Goal: Check status: Check status

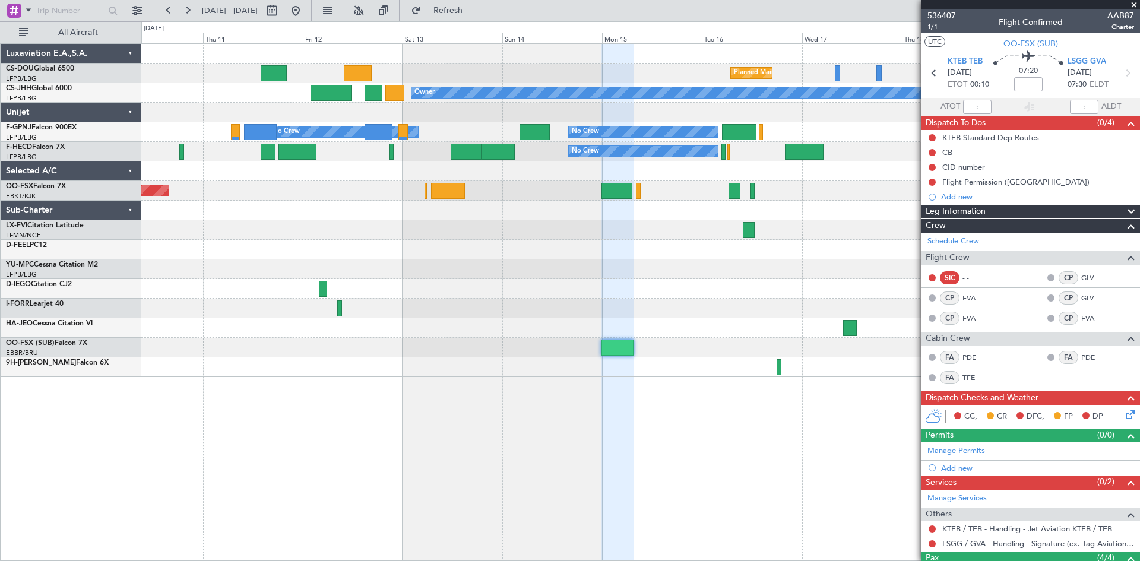
click at [218, 343] on div "Planned Maint [GEOGRAPHIC_DATA] ([GEOGRAPHIC_DATA]) Planned Maint [GEOGRAPHIC_D…" at bounding box center [640, 210] width 998 height 333
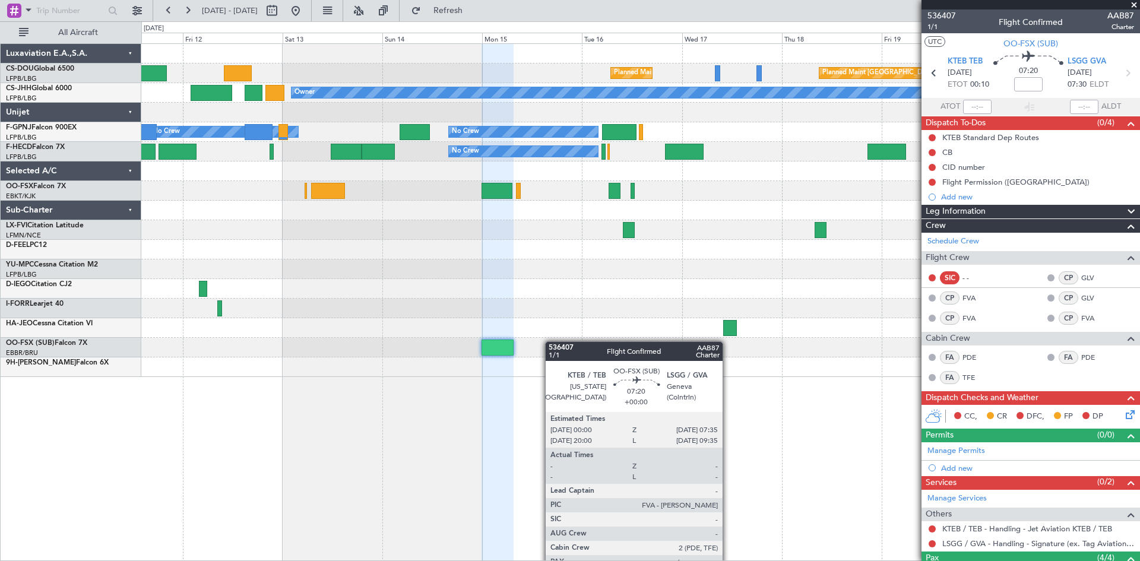
click at [312, 395] on div "Planned Maint [GEOGRAPHIC_DATA] ([GEOGRAPHIC_DATA]) Planned Maint [GEOGRAPHIC_D…" at bounding box center [640, 302] width 998 height 518
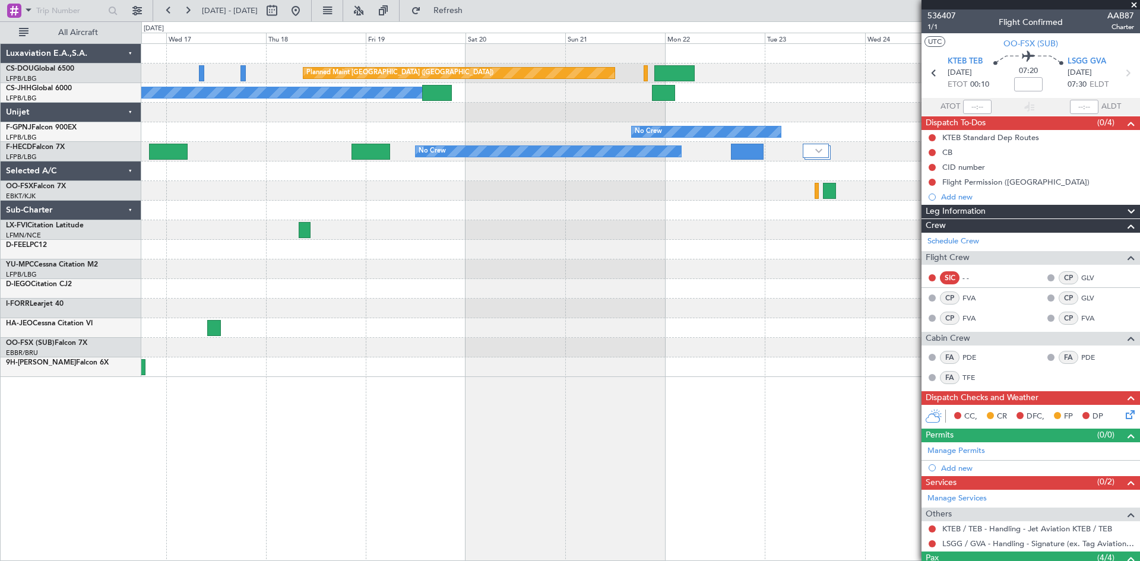
click at [396, 364] on div "Planned Maint [GEOGRAPHIC_DATA] ([GEOGRAPHIC_DATA]) Planned Maint [GEOGRAPHIC_D…" at bounding box center [640, 210] width 998 height 333
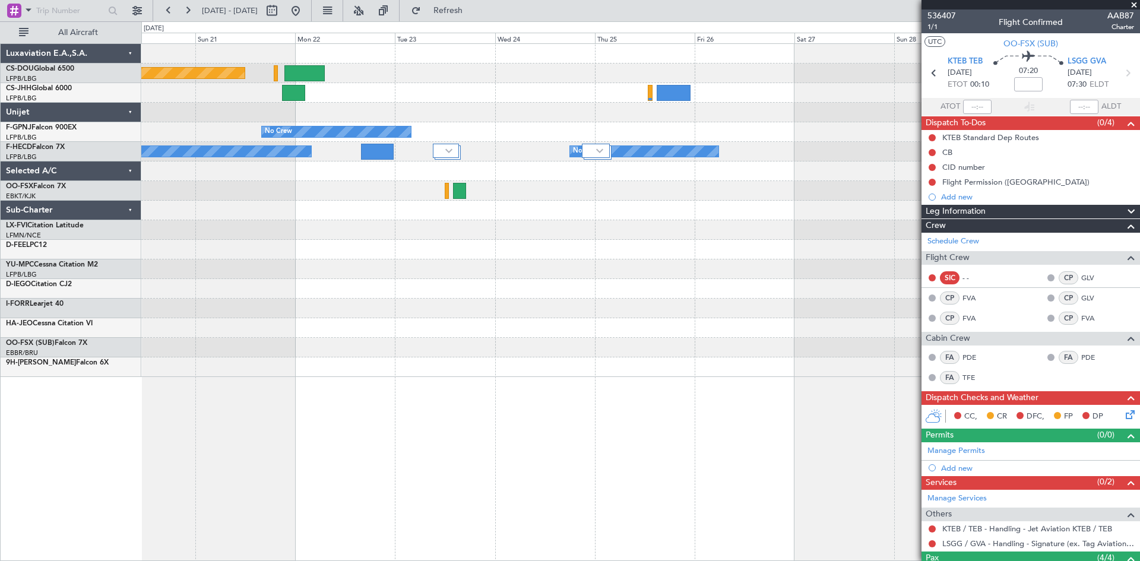
click at [348, 353] on div "Planned Maint [GEOGRAPHIC_DATA] ([GEOGRAPHIC_DATA]) Owner No Crew No Crew No Cr…" at bounding box center [640, 210] width 998 height 333
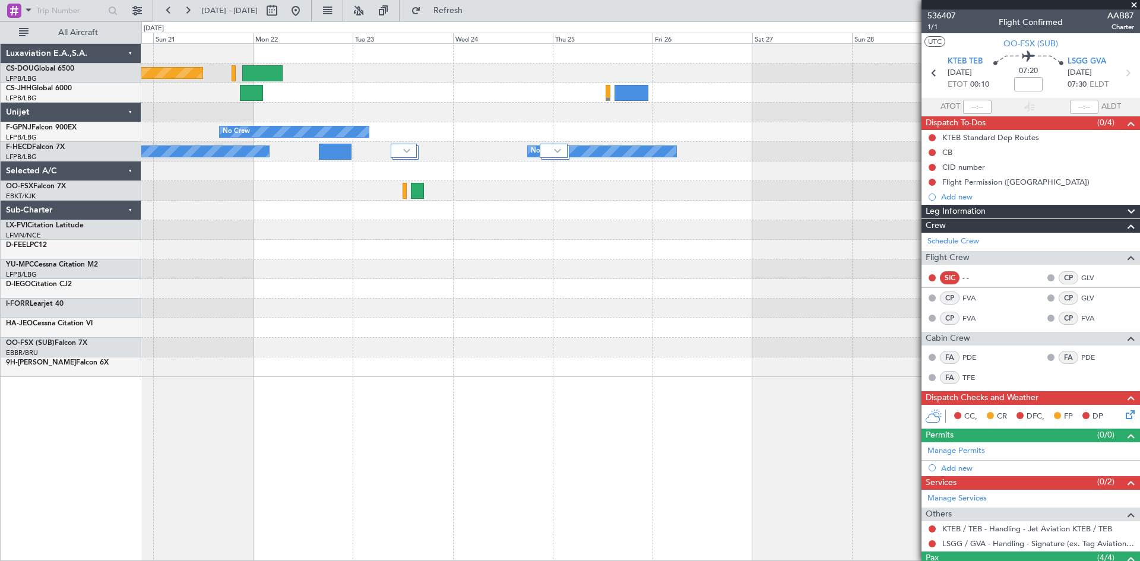
click at [450, 309] on div "Planned Maint [GEOGRAPHIC_DATA] ([GEOGRAPHIC_DATA]) Owner No Crew No Crew No Cr…" at bounding box center [640, 210] width 998 height 333
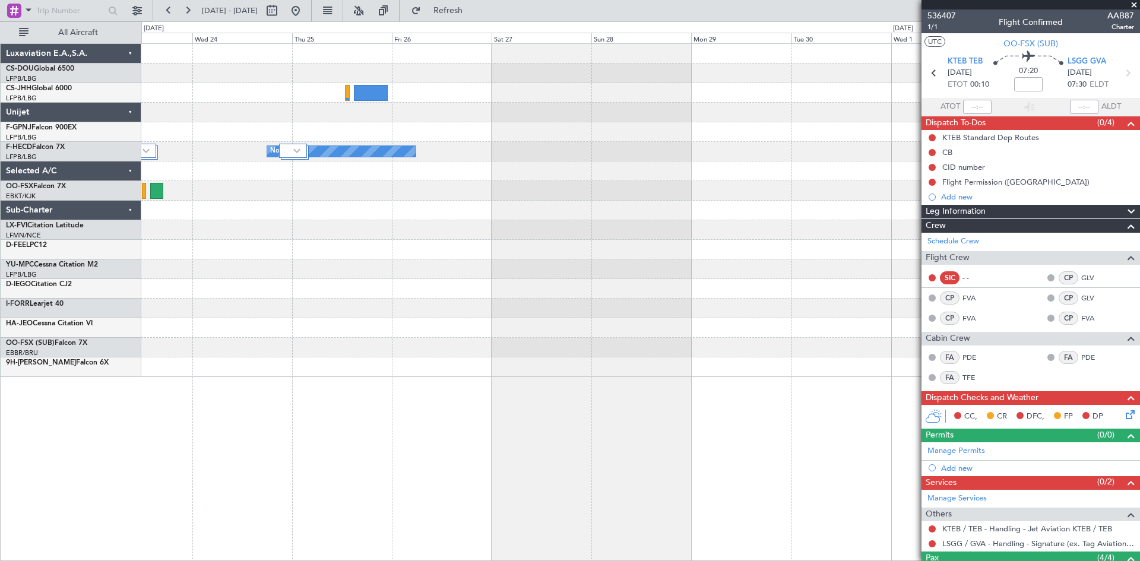
click at [363, 351] on div "Planned Maint [GEOGRAPHIC_DATA] ([GEOGRAPHIC_DATA]) No Crew No Crew No Crew" at bounding box center [640, 210] width 998 height 333
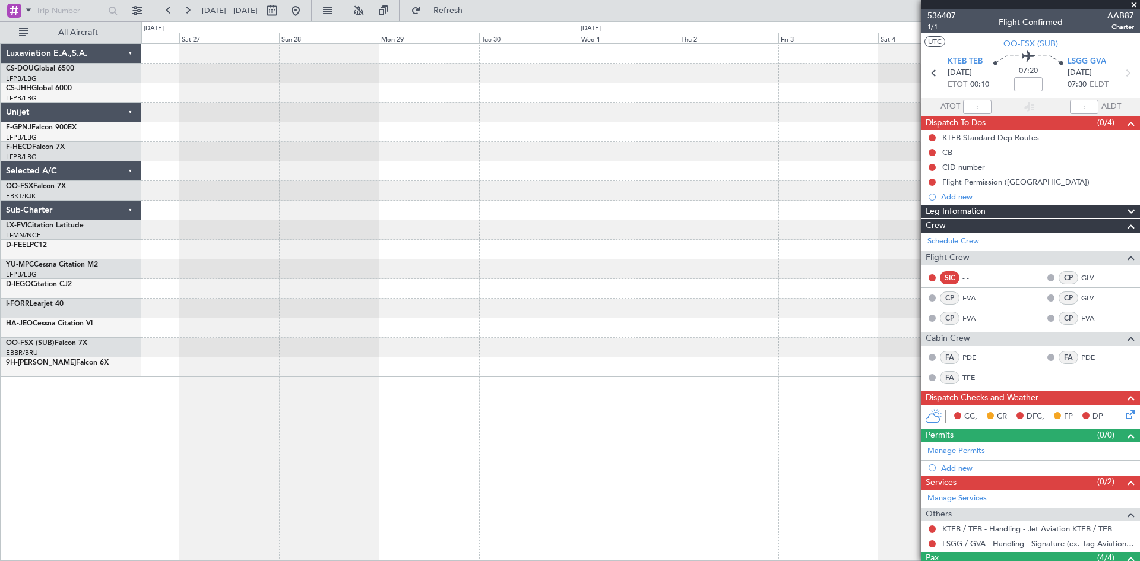
click at [351, 398] on div "No Crew" at bounding box center [640, 302] width 998 height 518
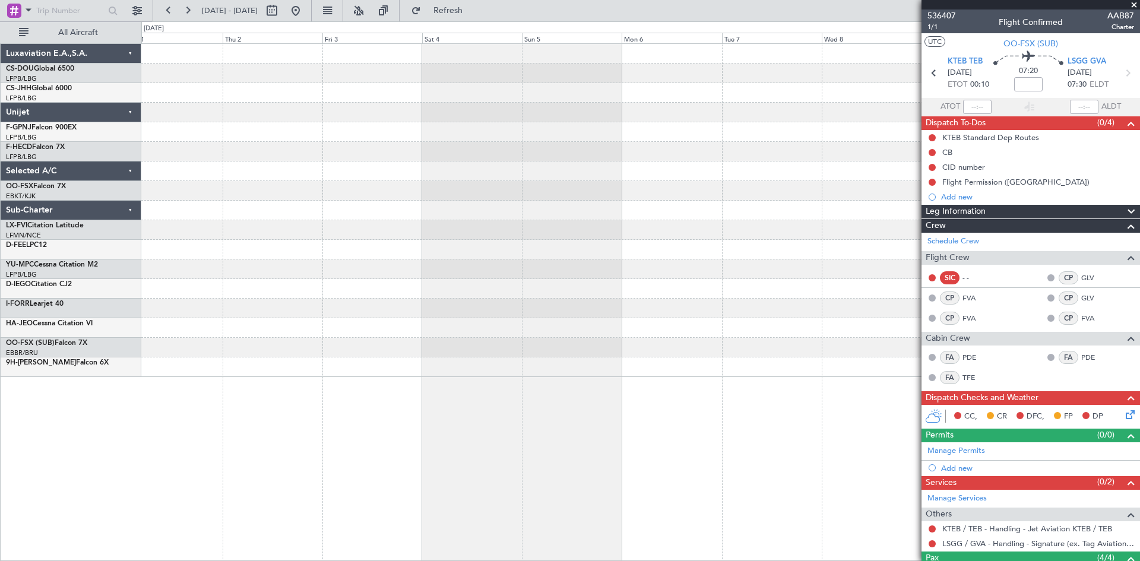
click at [476, 404] on div at bounding box center [640, 302] width 998 height 518
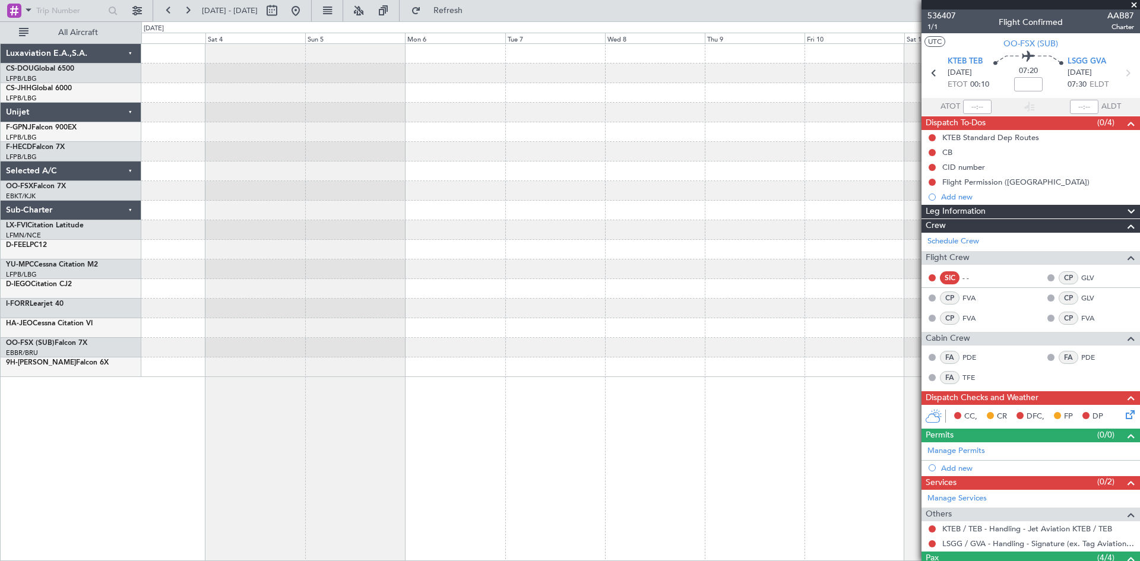
click at [499, 399] on div at bounding box center [640, 302] width 998 height 518
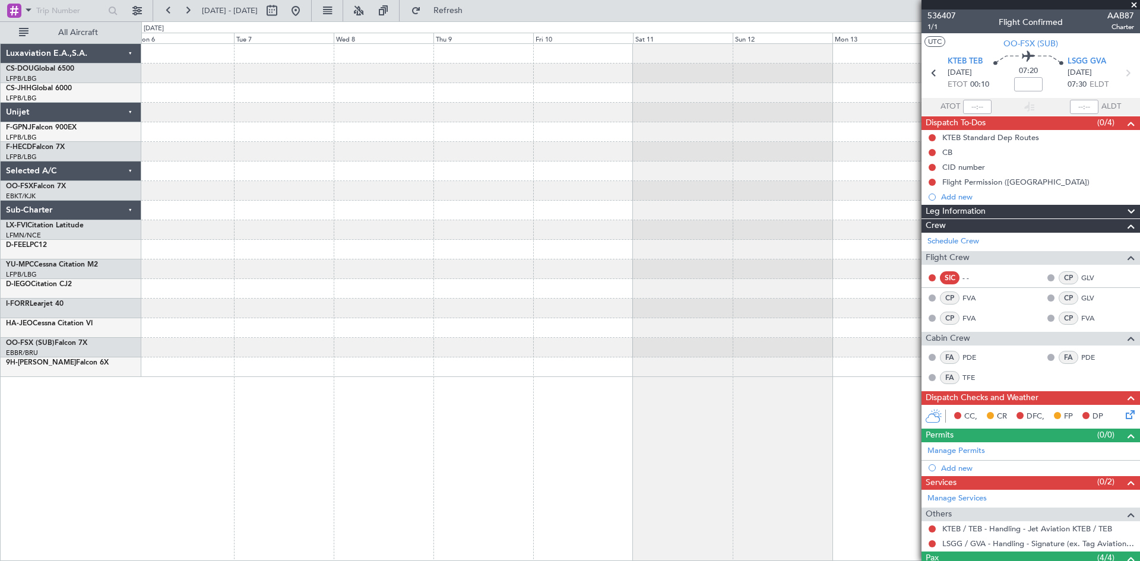
click at [477, 401] on div at bounding box center [640, 302] width 998 height 518
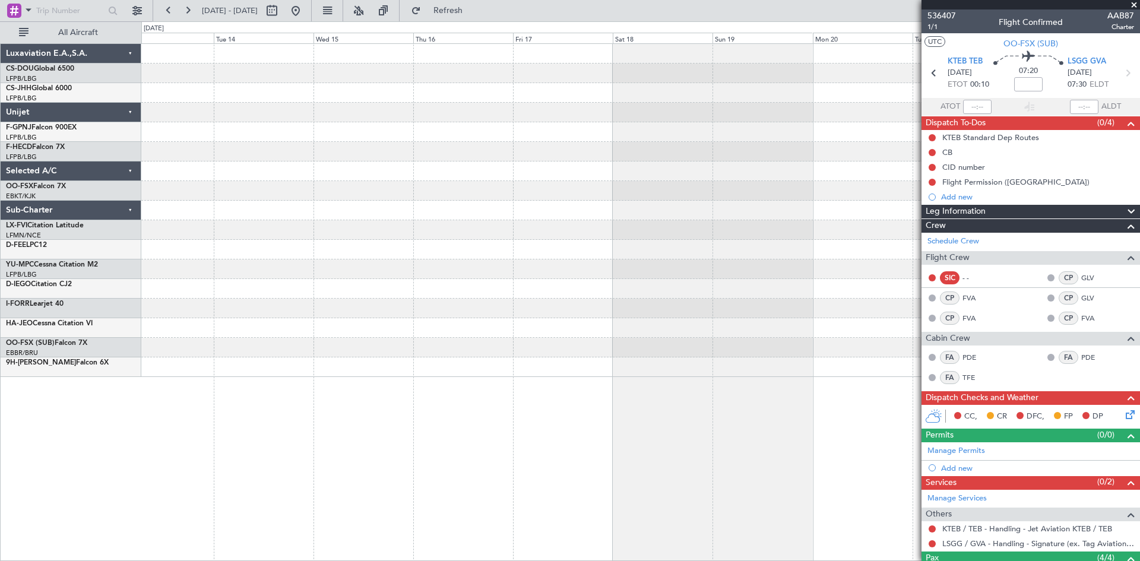
click at [350, 403] on div at bounding box center [640, 302] width 998 height 518
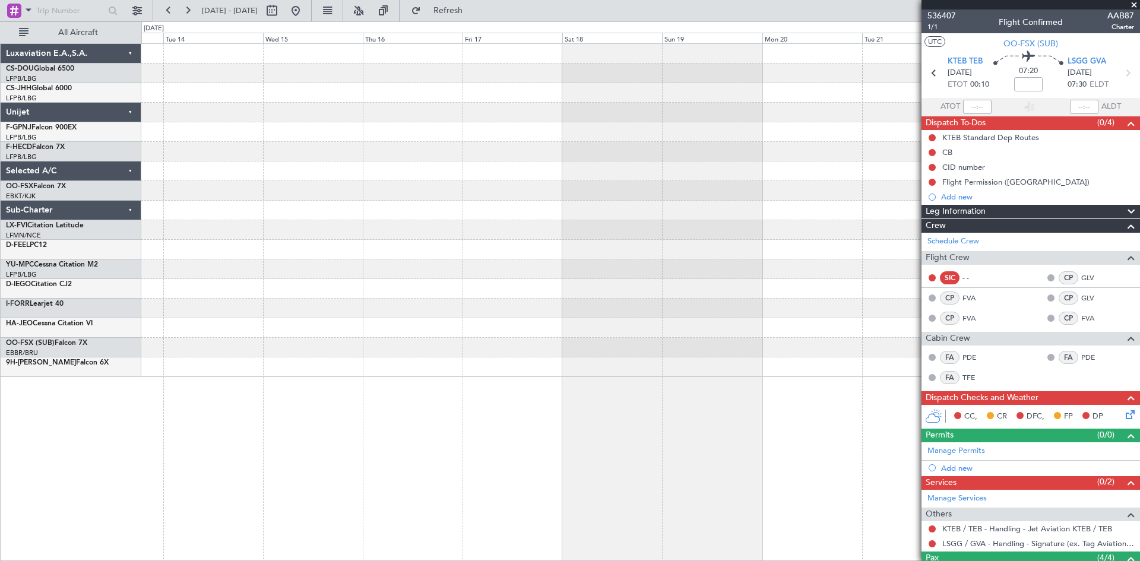
click at [415, 356] on div at bounding box center [640, 210] width 998 height 333
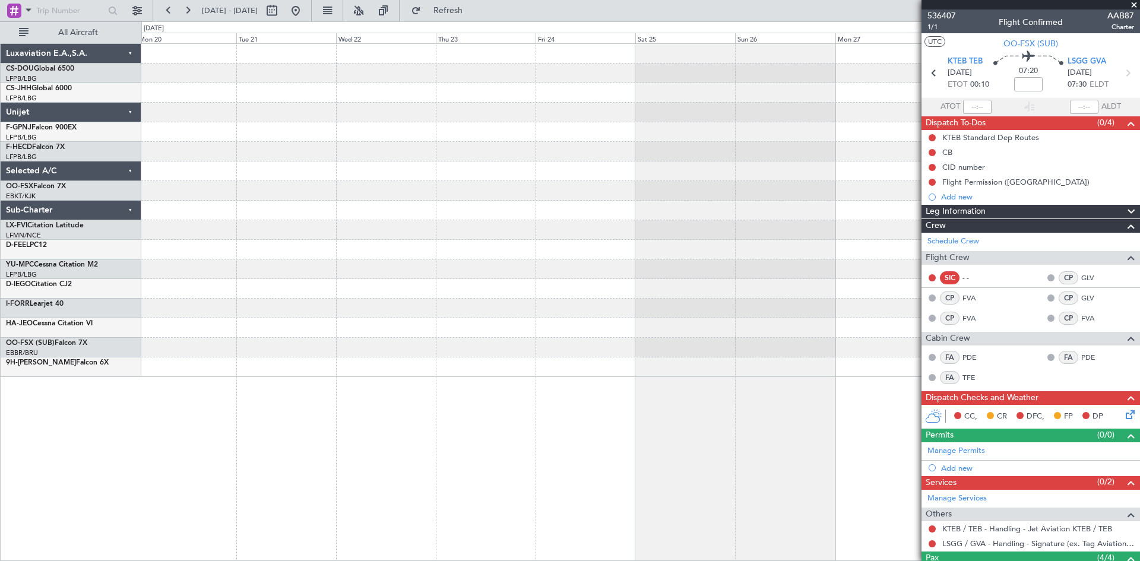
click at [425, 354] on div at bounding box center [640, 210] width 998 height 333
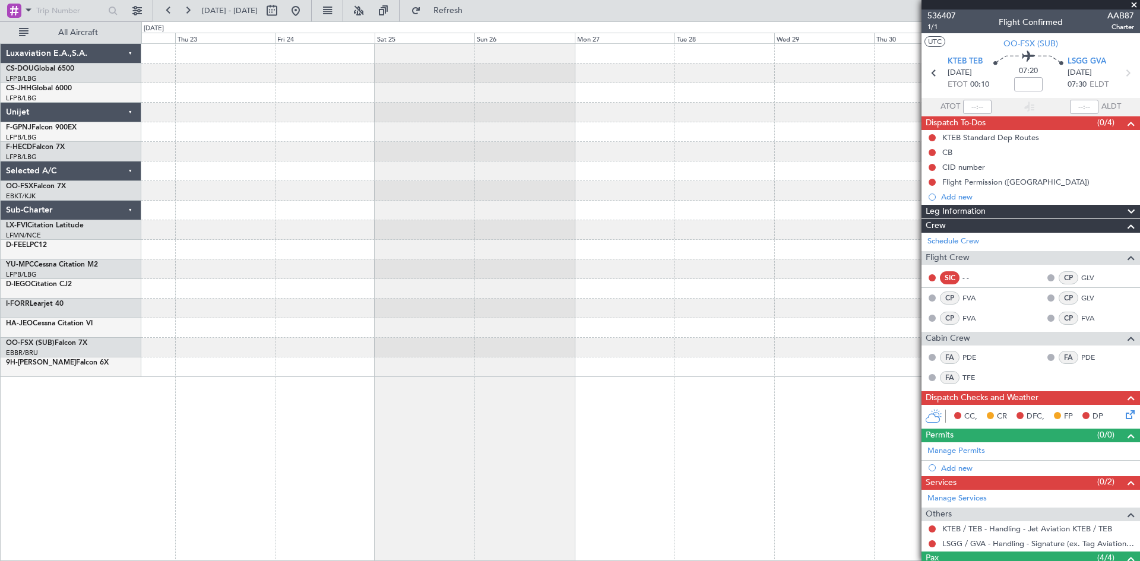
click at [469, 345] on div at bounding box center [640, 210] width 998 height 333
click at [407, 339] on div at bounding box center [640, 210] width 998 height 333
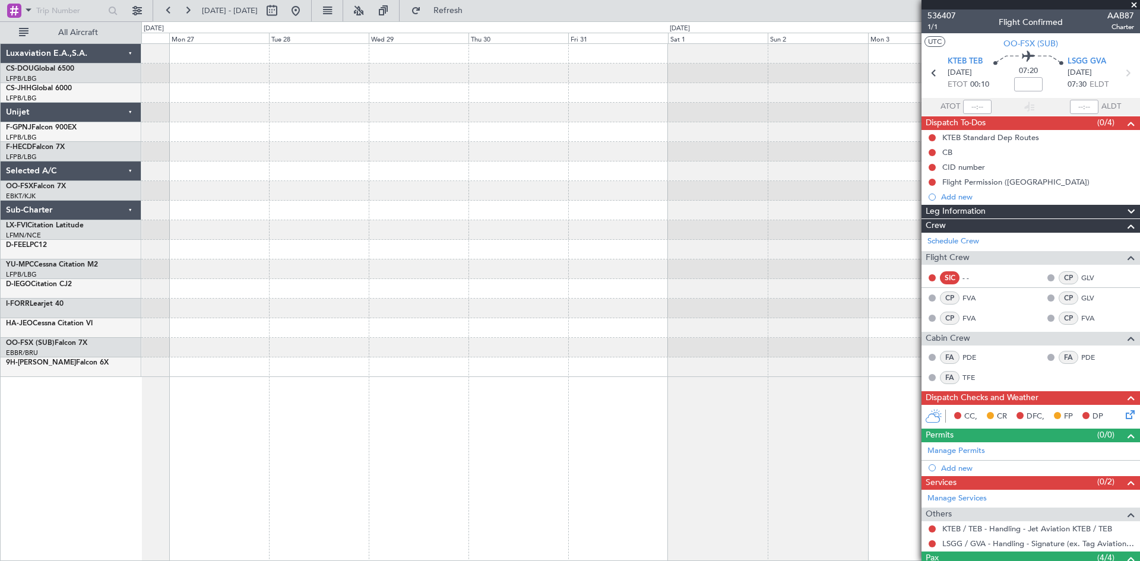
click at [444, 326] on div at bounding box center [640, 210] width 998 height 333
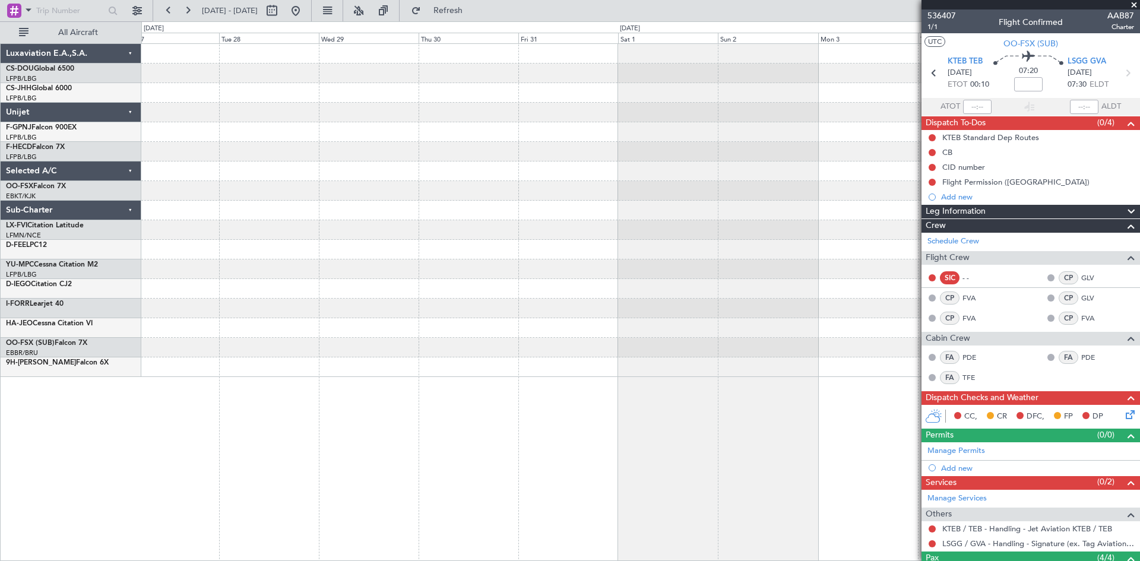
click at [511, 316] on div at bounding box center [640, 309] width 998 height 20
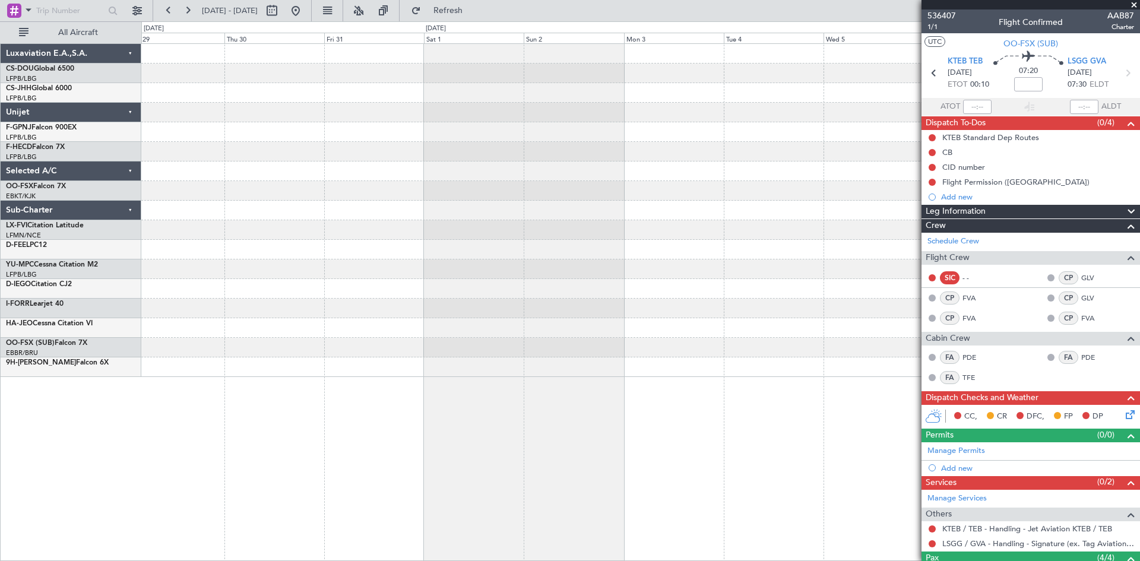
click at [856, 297] on div at bounding box center [640, 210] width 998 height 333
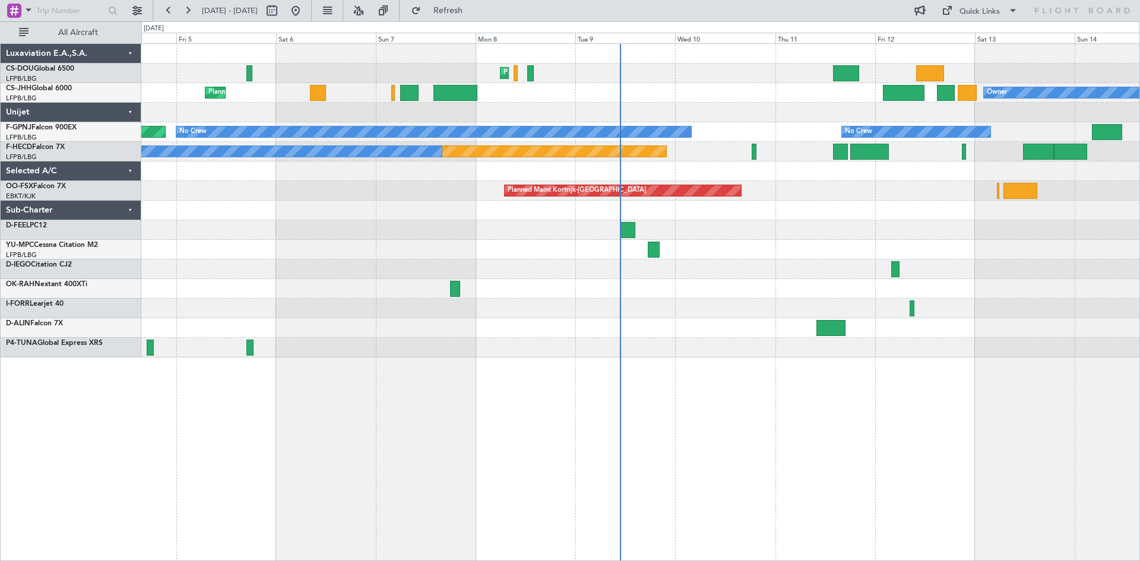
click at [699, 220] on div at bounding box center [640, 211] width 998 height 20
